Goal: Information Seeking & Learning: Learn about a topic

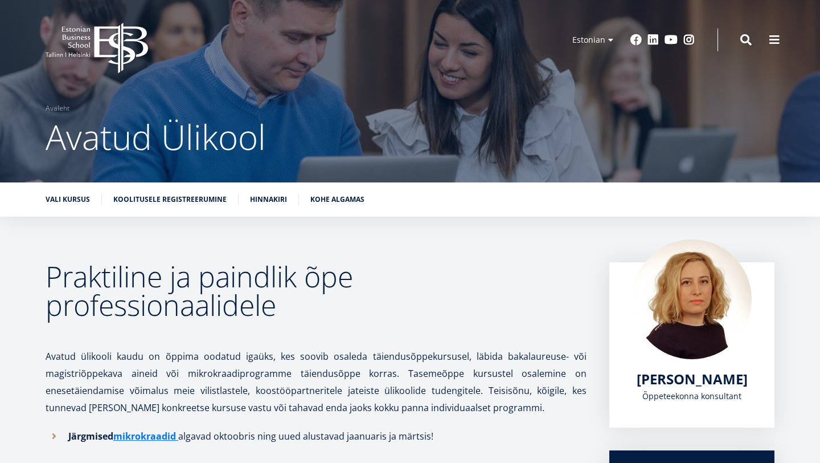
click at [77, 50] on icon "EBS Logo Created with Sketch." at bounding box center [97, 48] width 103 height 51
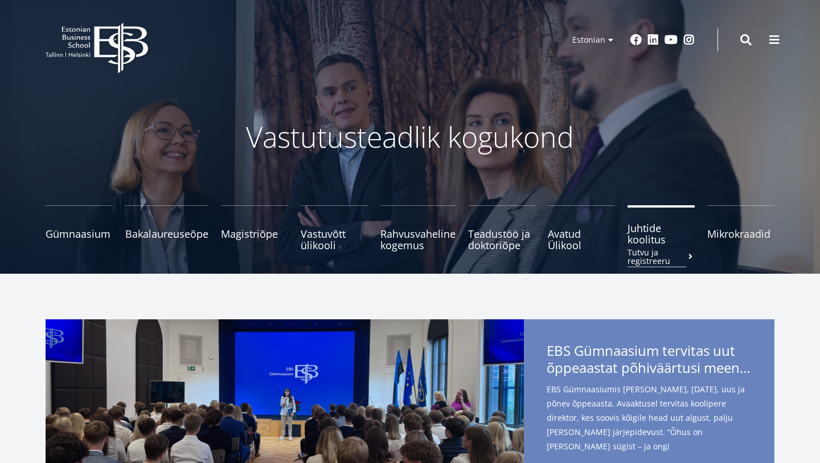
click at [664, 219] on link "Juhtide koolitus Tutvu ja registreeru" at bounding box center [661, 228] width 67 height 46
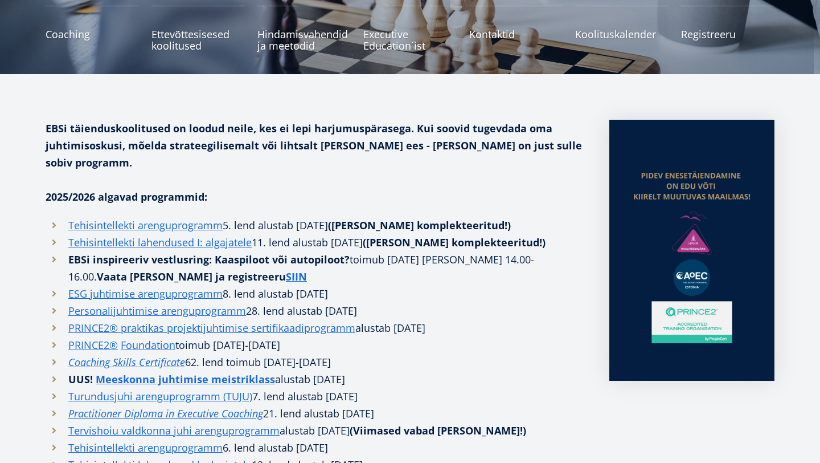
scroll to position [200, 0]
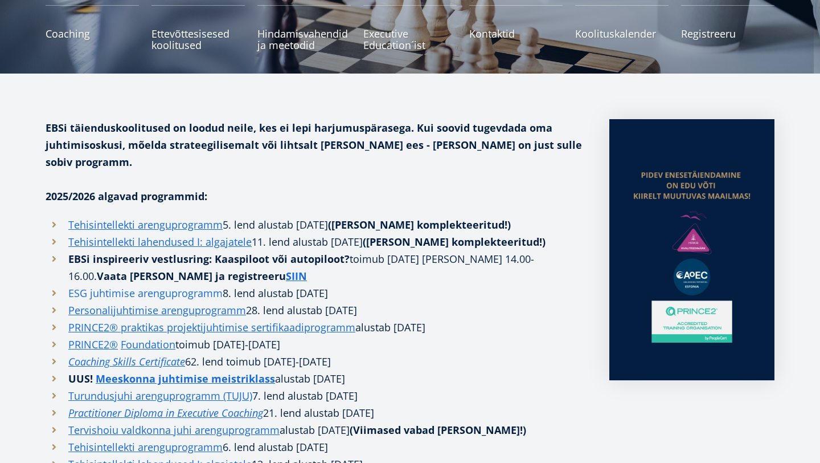
click at [155, 284] on link "ESG juhtimise arenguprogramm" at bounding box center [145, 292] width 154 height 17
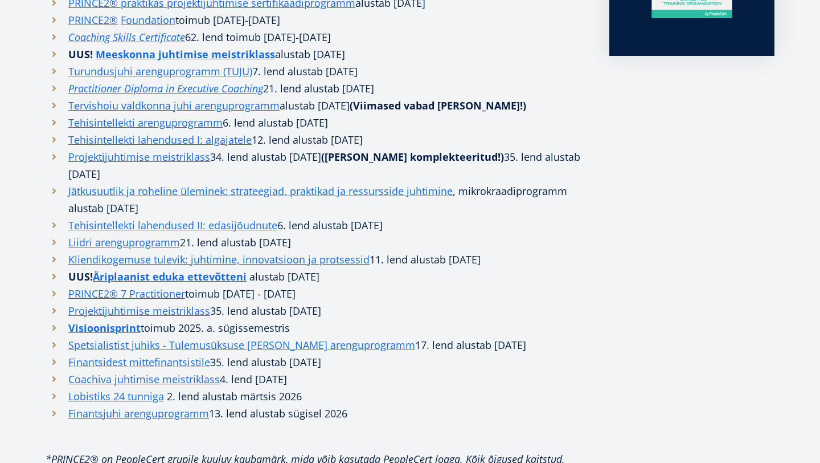
scroll to position [523, 0]
click at [152, 405] on link "Finantsjuhi arenguprogramm" at bounding box center [138, 413] width 141 height 17
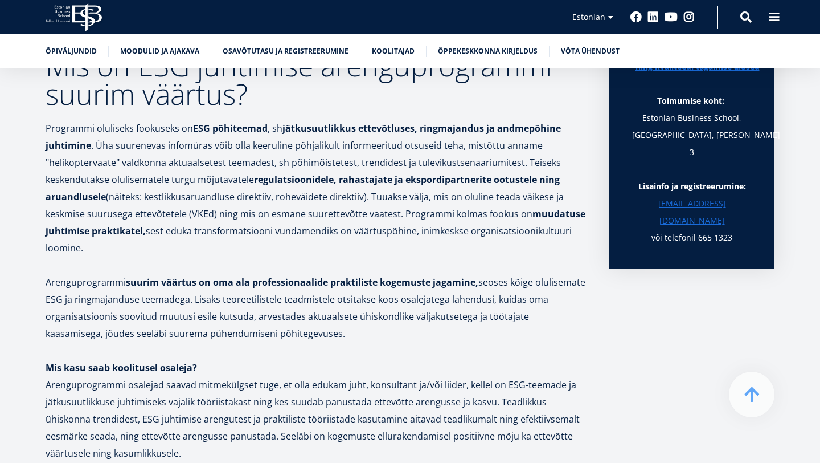
scroll to position [735, 0]
